Goal: Check status: Check status

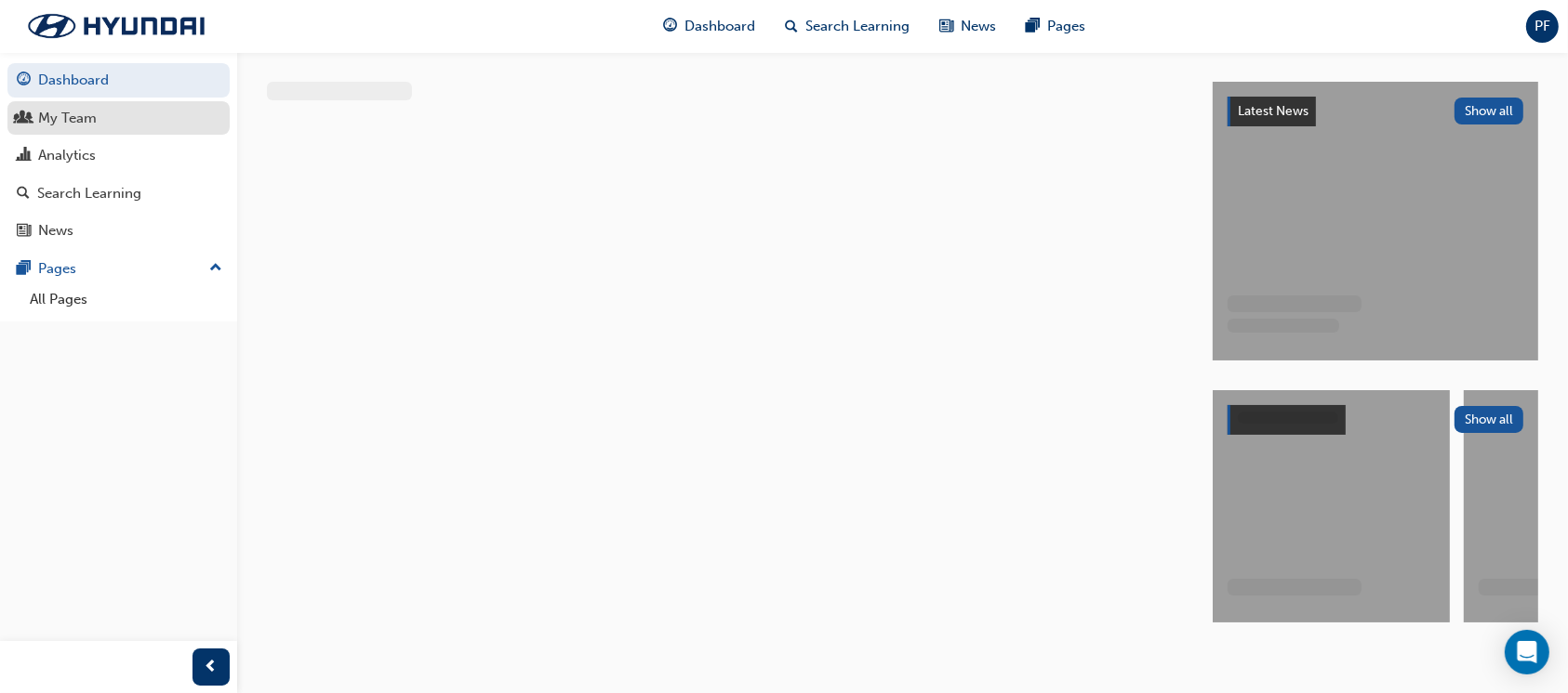
click at [81, 121] on div "My Team" at bounding box center [67, 119] width 58 height 21
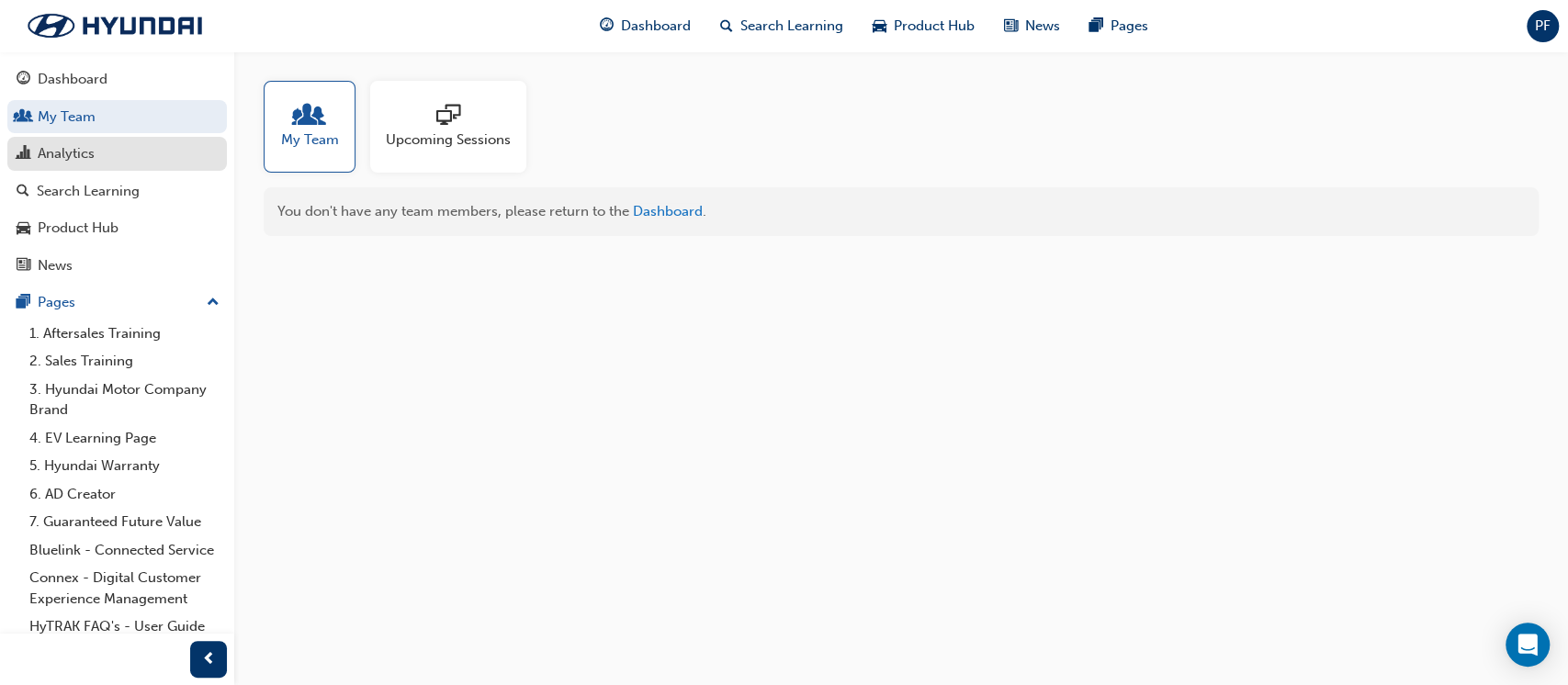
click at [80, 158] on div "Analytics" at bounding box center [66, 154] width 57 height 21
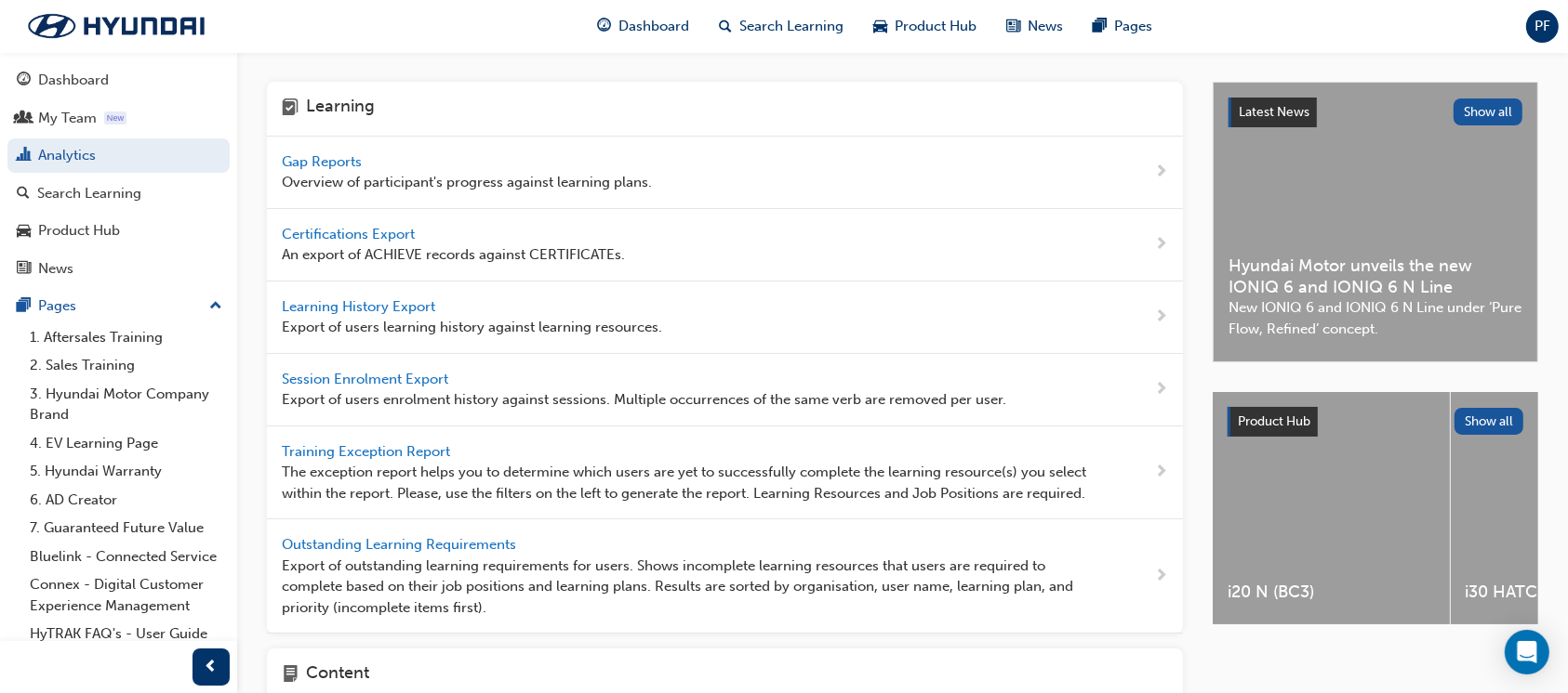
click at [338, 168] on div "Gap Reports Overview of participant's progress against learning plans." at bounding box center [467, 173] width 370 height 42
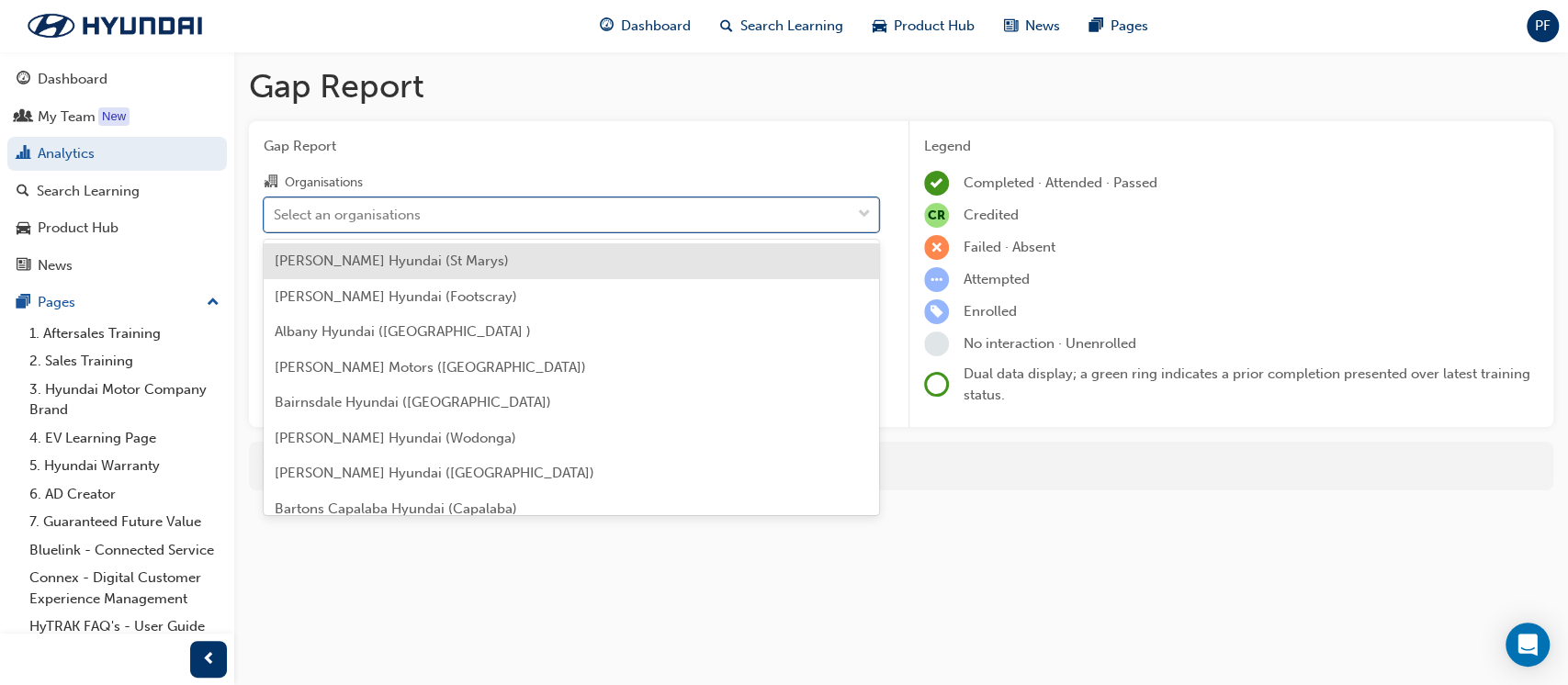
click at [375, 213] on div "Select an organisations" at bounding box center [348, 214] width 147 height 21
click at [276, 213] on input "Organisations option [PERSON_NAME] Hyundai (St Marys) focused, 1 of 181. 181 re…" at bounding box center [275, 214] width 2 height 16
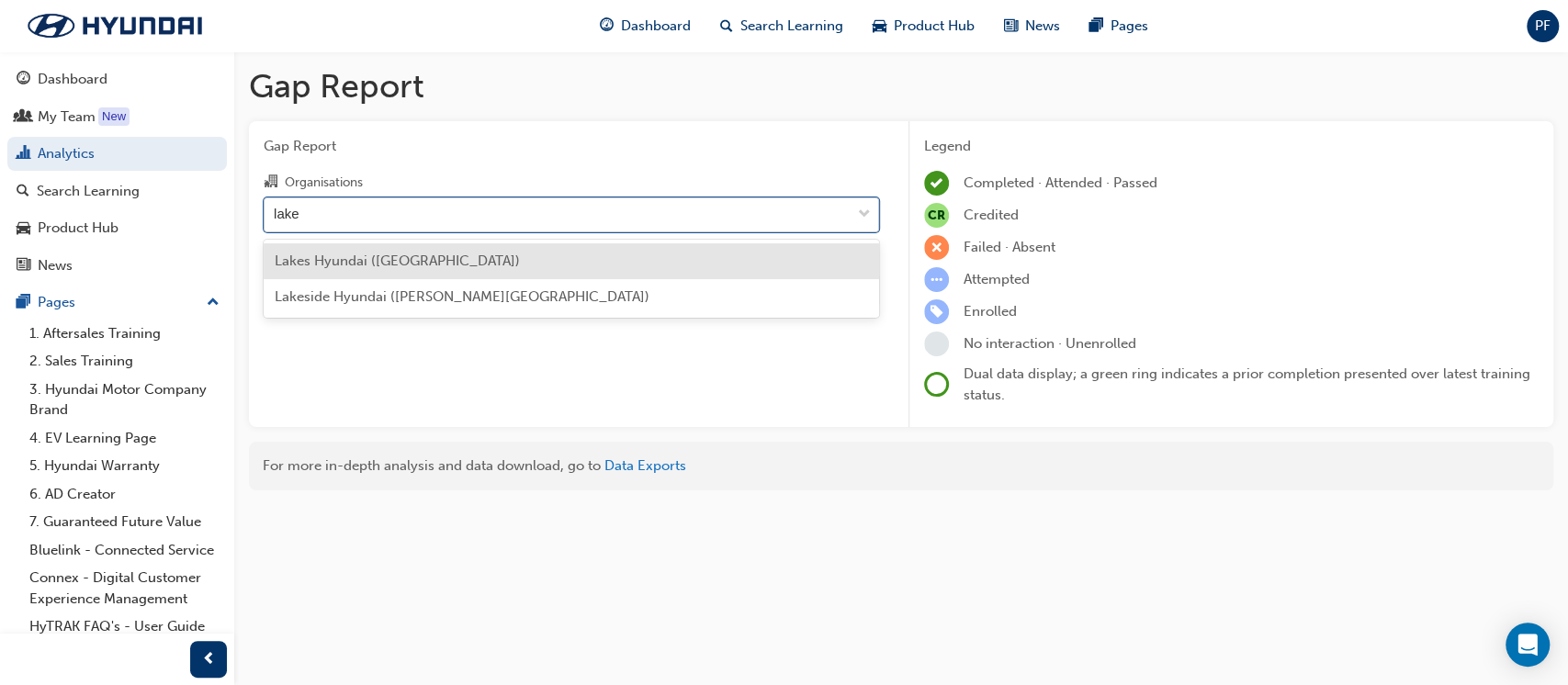
type input "lakes"
click at [378, 259] on span "Lakes Hyundai ([GEOGRAPHIC_DATA])" at bounding box center [398, 261] width 246 height 17
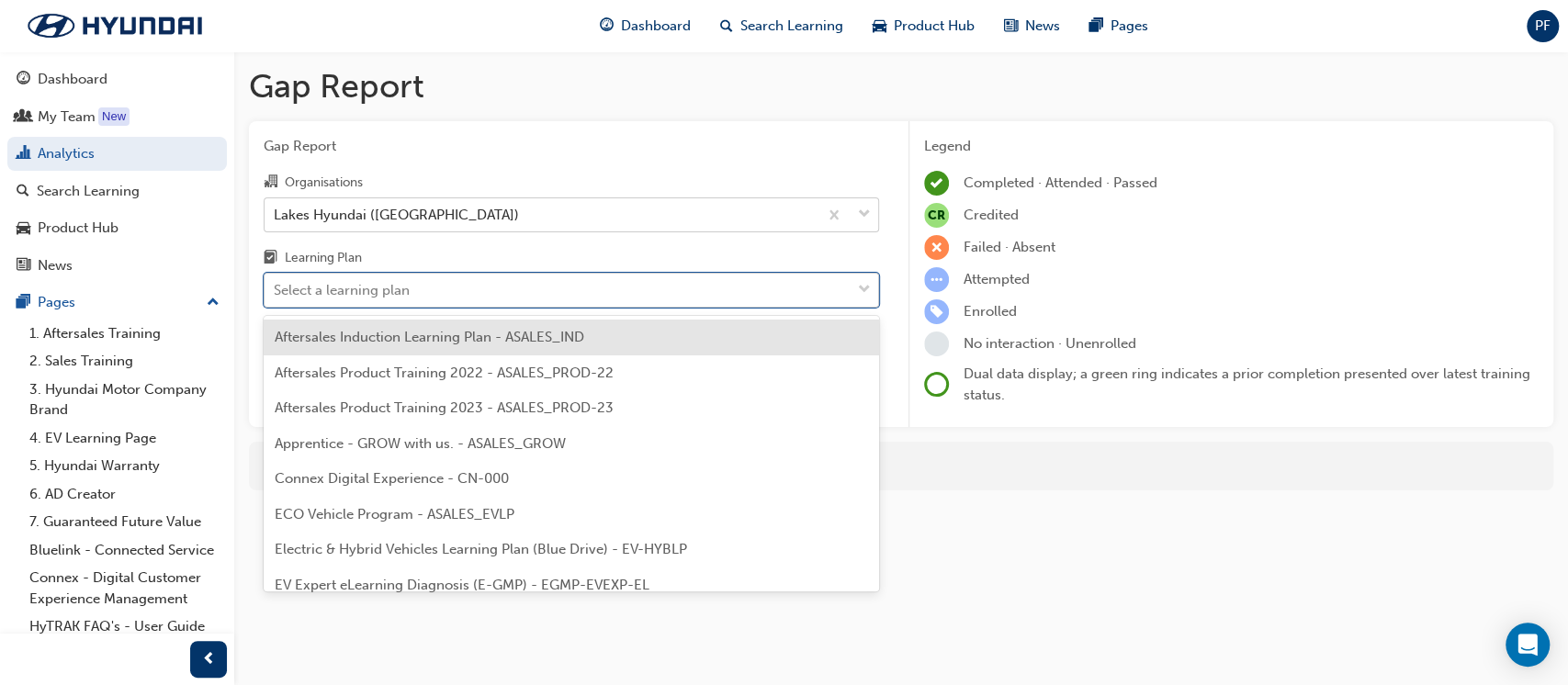
click at [373, 289] on div "Select a learning plan" at bounding box center [342, 291] width 136 height 21
click at [276, 289] on input "Learning Plan option Aftersales Induction Learning Plan - ASALES_IND focused, 1…" at bounding box center [275, 290] width 2 height 16
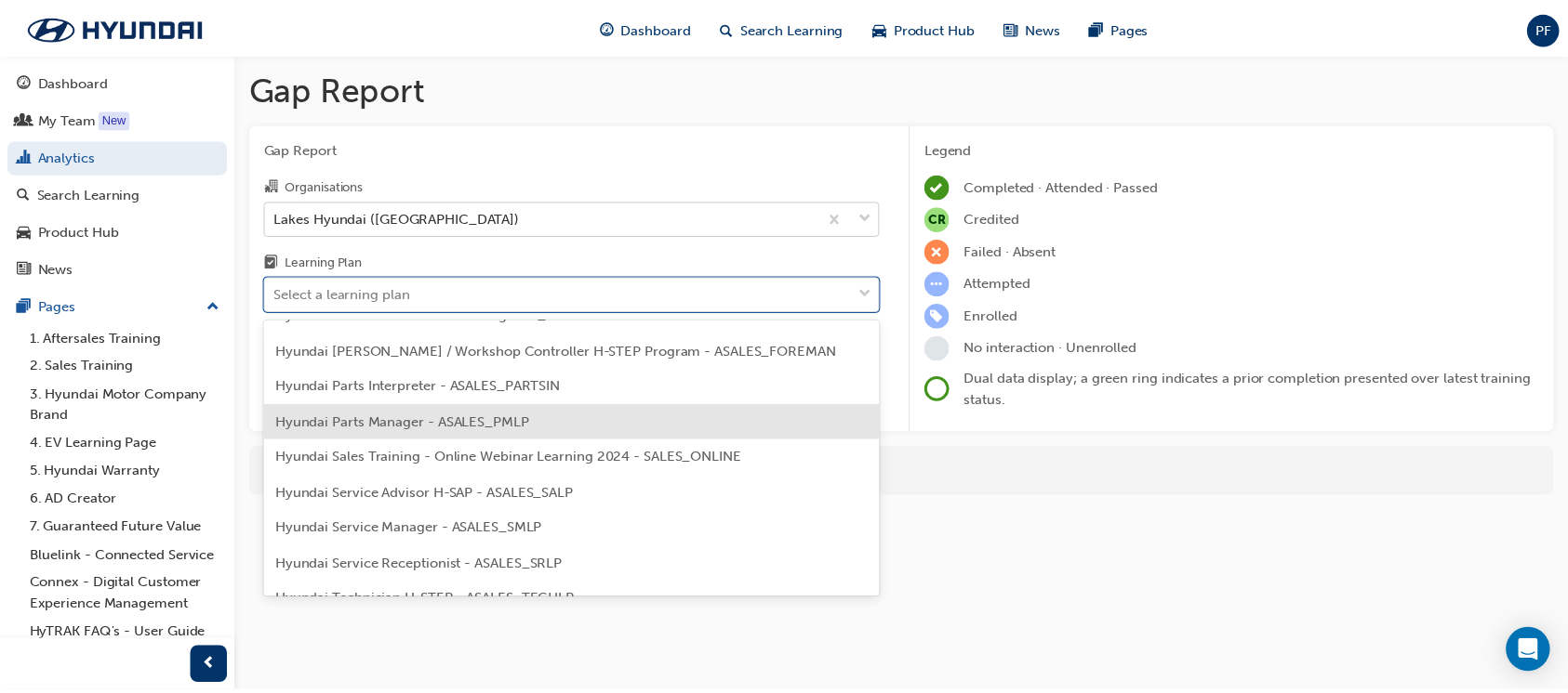
scroll to position [495, 0]
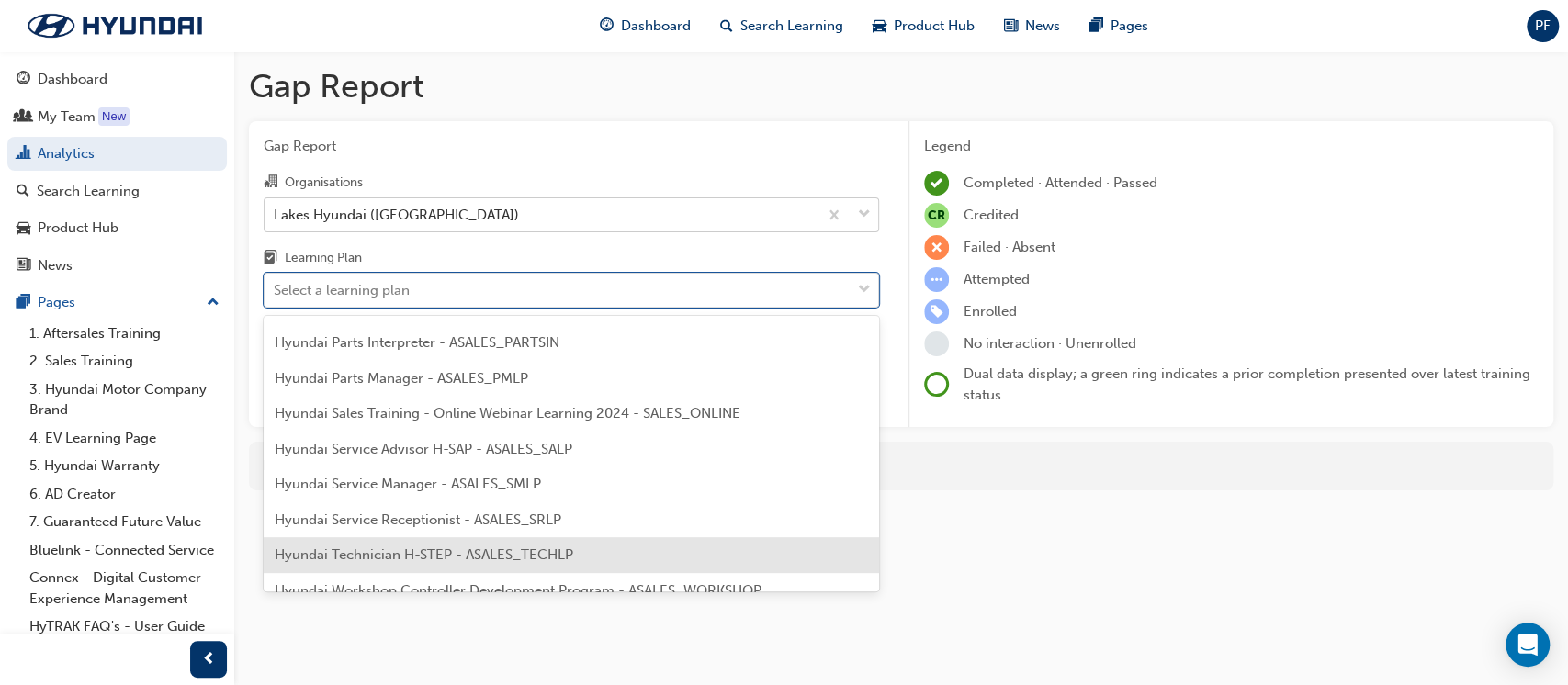
click at [435, 559] on span "Hyundai Technician H-STEP - ASALES_TECHLP" at bounding box center [424, 556] width 298 height 17
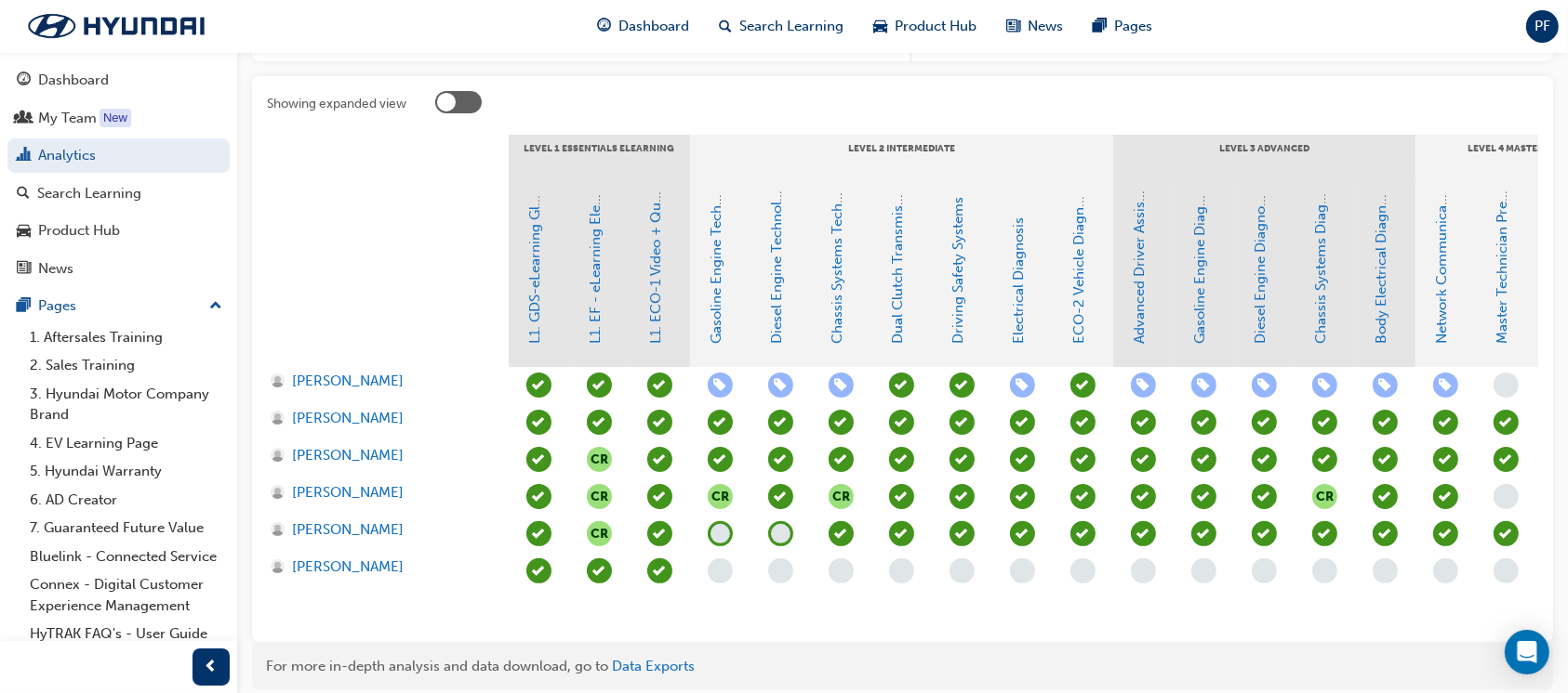
scroll to position [372, 0]
click at [342, 379] on span "[PERSON_NAME]" at bounding box center [347, 380] width 112 height 21
